Goal: Check status: Check status

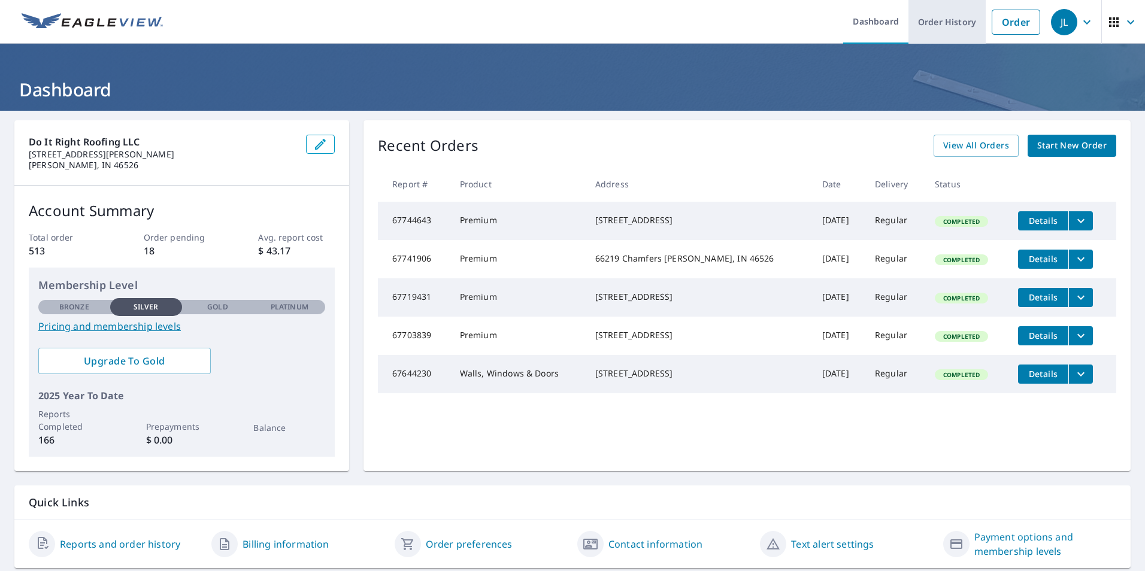
click at [947, 28] on link "Order History" at bounding box center [946, 22] width 77 height 44
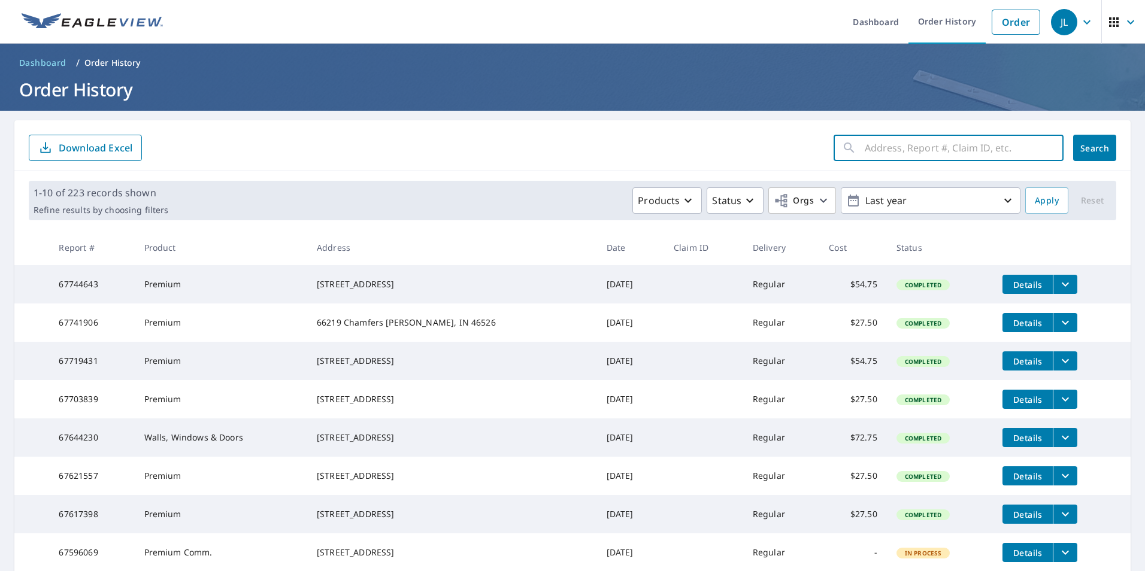
paste input "[STREET_ADDRESS]"
type input "[STREET_ADDRESS]"
click at [1083, 143] on span "Search" at bounding box center [1095, 148] width 24 height 11
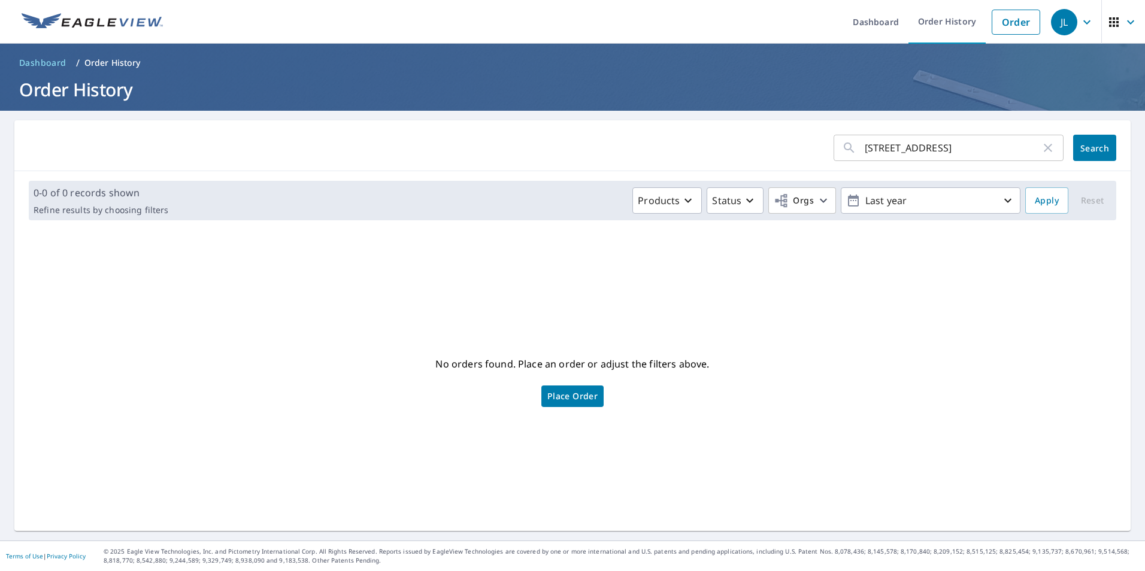
click at [1005, 152] on input "[STREET_ADDRESS]" at bounding box center [953, 148] width 176 height 34
type input "[STREET_ADDRESS]"
click button "Search" at bounding box center [1094, 148] width 43 height 26
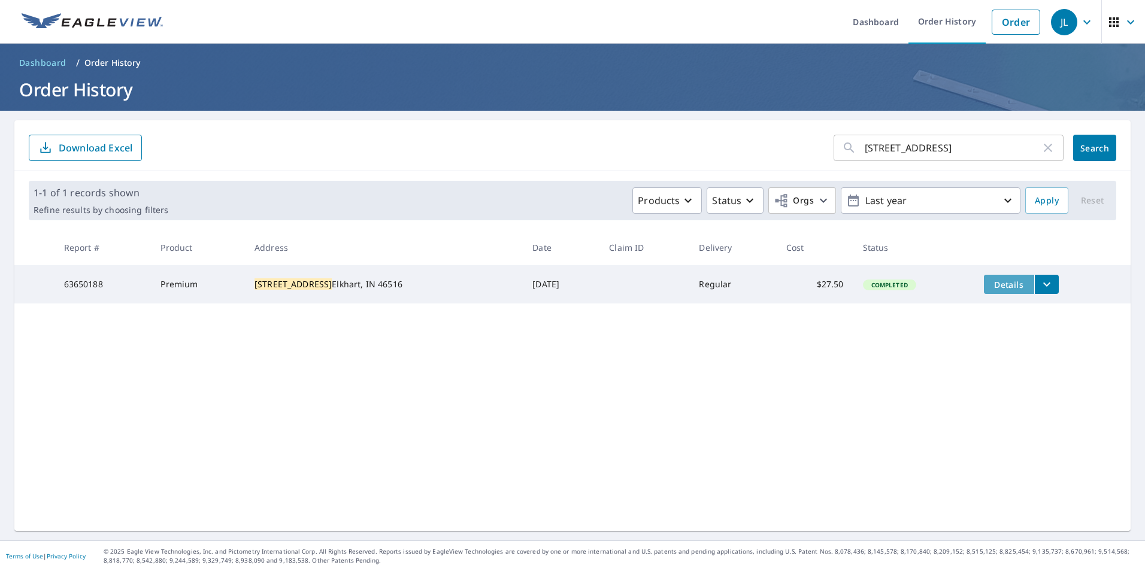
click at [996, 289] on span "Details" at bounding box center [1009, 284] width 36 height 11
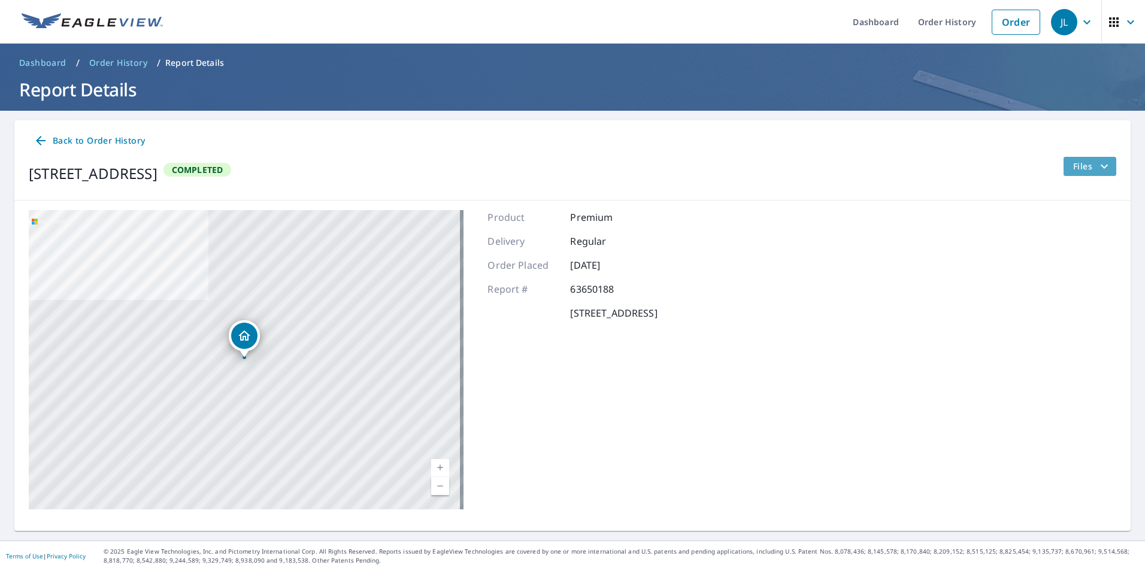
click at [1097, 169] on icon "filesDropdownBtn-63650188" at bounding box center [1104, 166] width 14 height 14
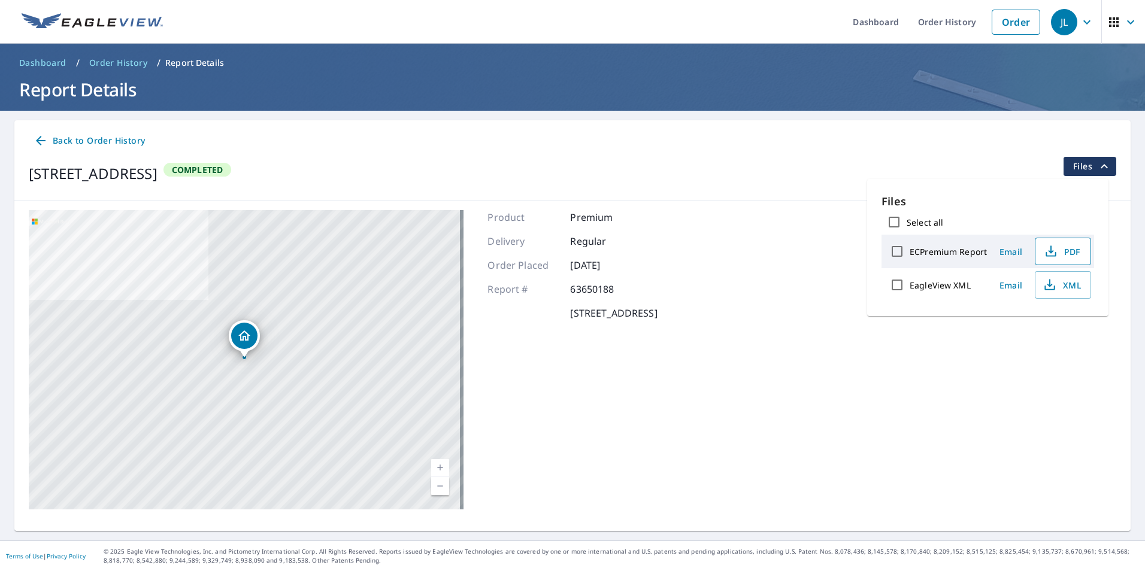
click at [1052, 250] on icon "button" at bounding box center [1051, 251] width 14 height 14
